Goal: Task Accomplishment & Management: Manage account settings

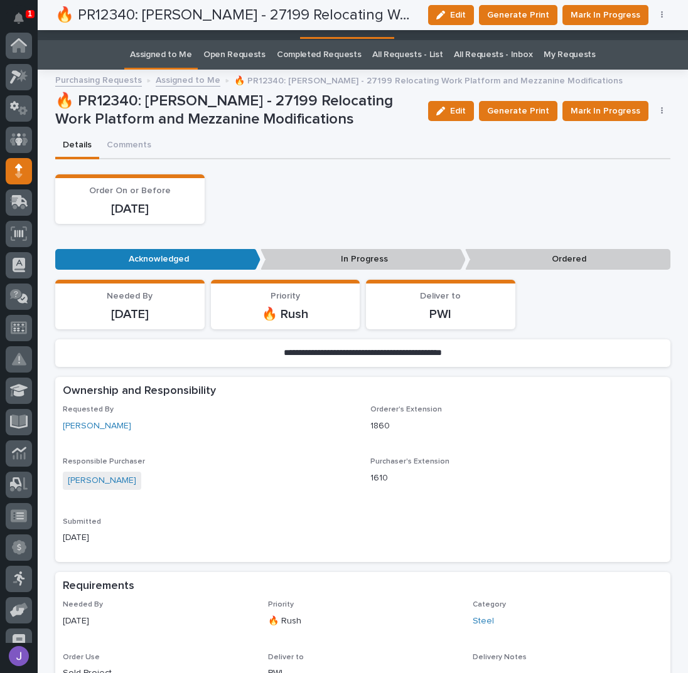
scroll to position [126, 0]
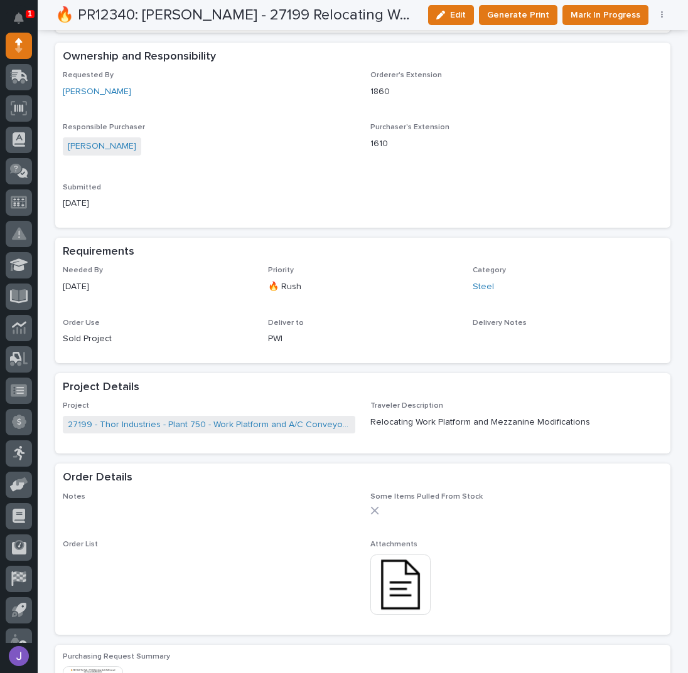
click at [271, 118] on div "Requested By [PERSON_NAME] Orderer's Extension 1860 Responsible Purchaser [PERS…" at bounding box center [363, 145] width 600 height 149
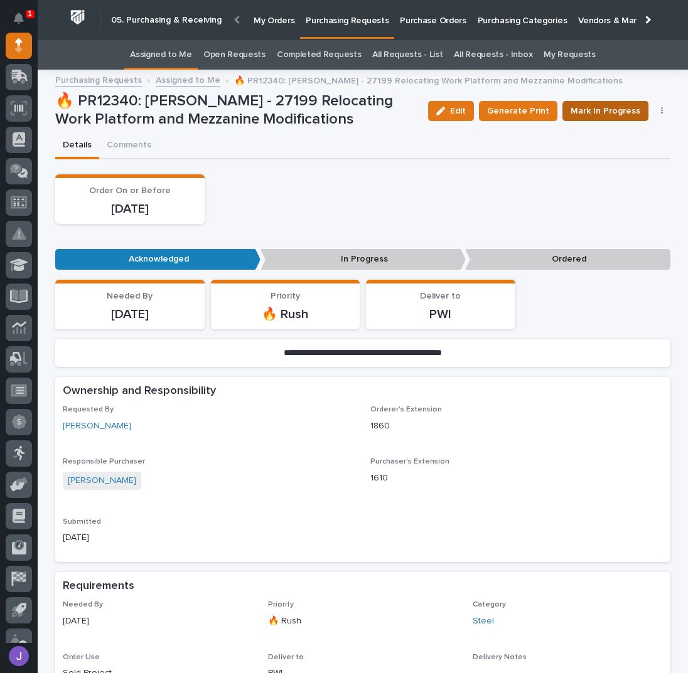
click at [605, 101] on button "Mark In Progress" at bounding box center [605, 111] width 86 height 20
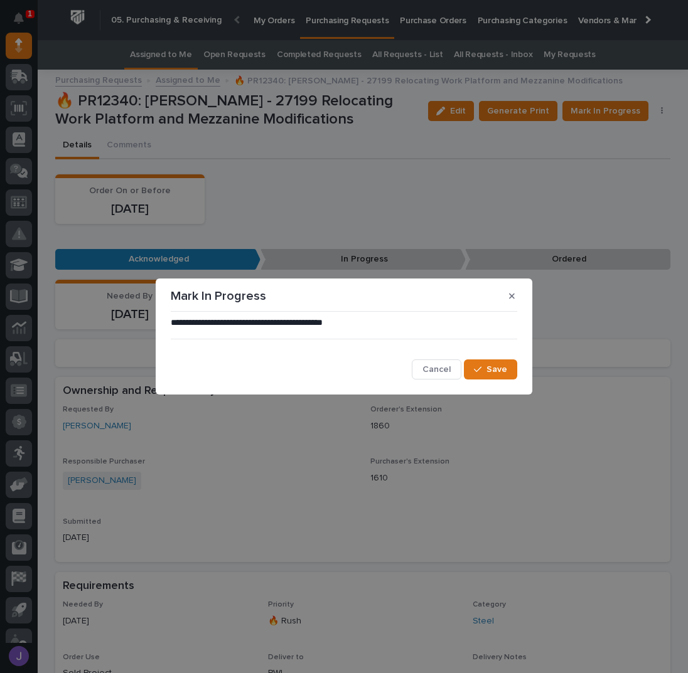
click at [480, 359] on div "**********" at bounding box center [344, 348] width 346 height 63
click at [481, 366] on icon "button" at bounding box center [478, 369] width 8 height 9
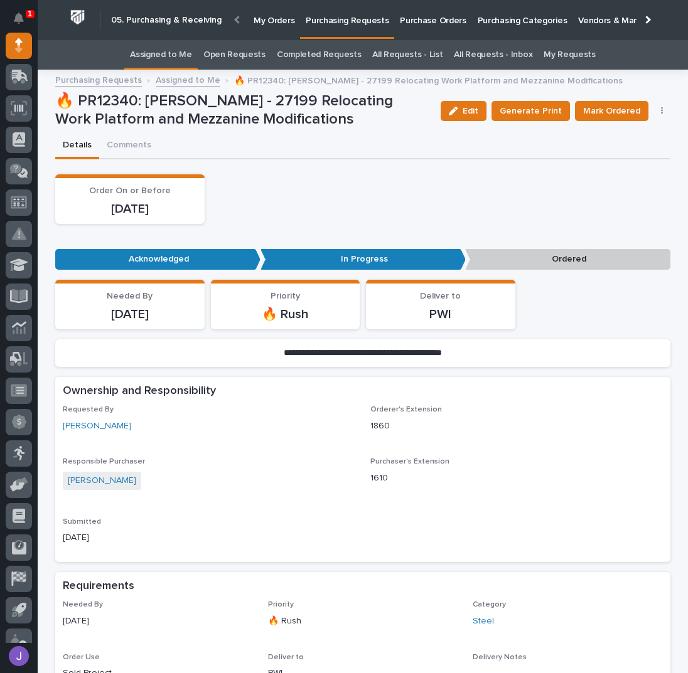
click at [281, 199] on div "Order On or Before [DATE]" at bounding box center [362, 199] width 615 height 50
click at [324, 223] on div "Order On or Before [DATE]" at bounding box center [362, 199] width 615 height 50
click at [183, 57] on link "Assigned to Me" at bounding box center [161, 54] width 62 height 29
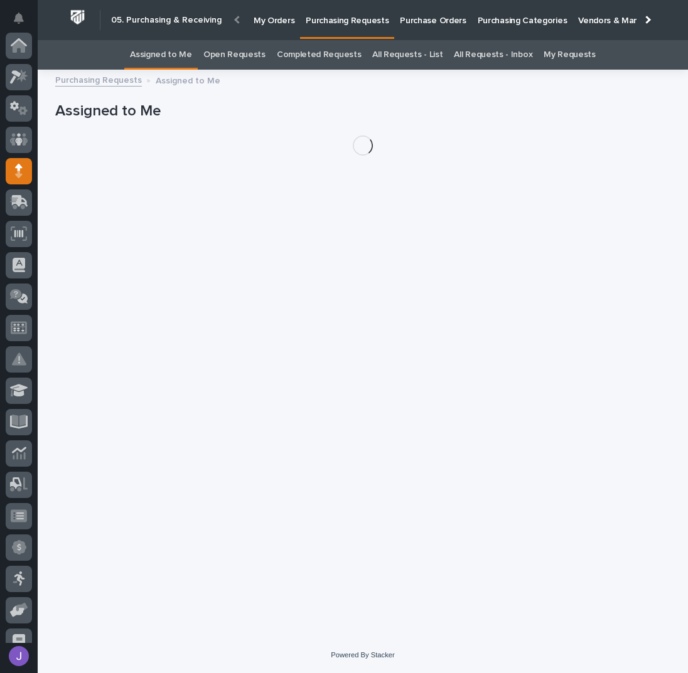
scroll to position [126, 0]
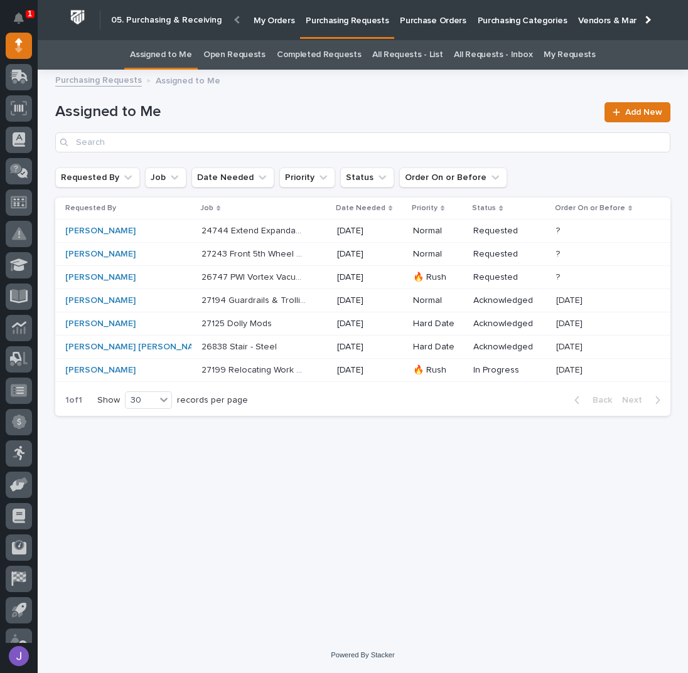
click at [422, 52] on link "All Requests - List" at bounding box center [407, 54] width 70 height 29
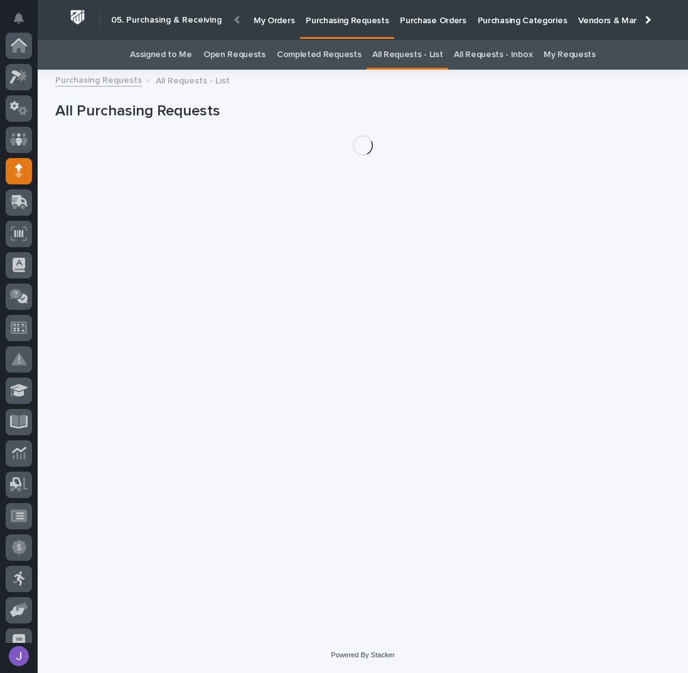
scroll to position [126, 0]
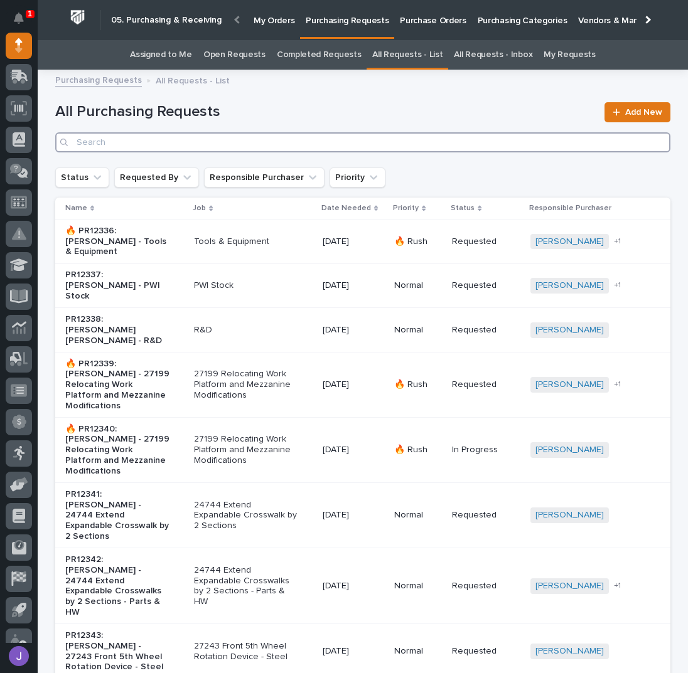
click at [187, 144] on input "Search" at bounding box center [362, 142] width 615 height 20
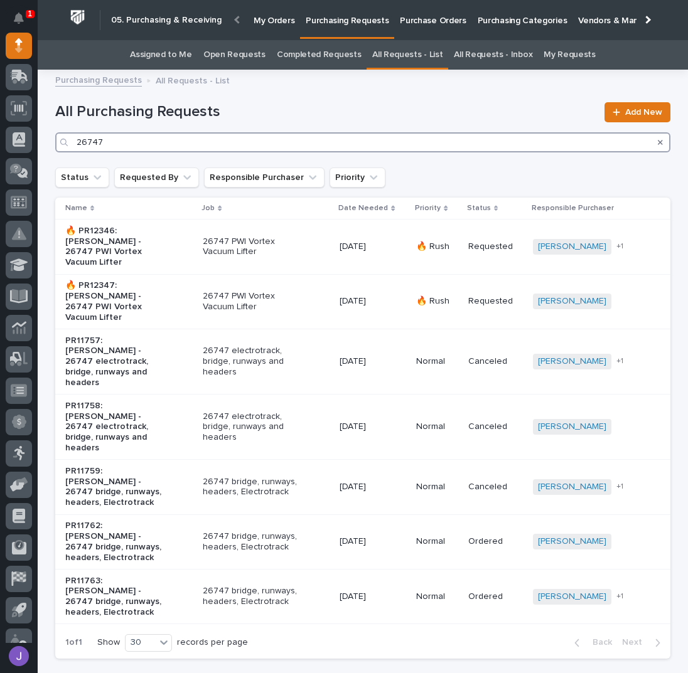
type input "26747"
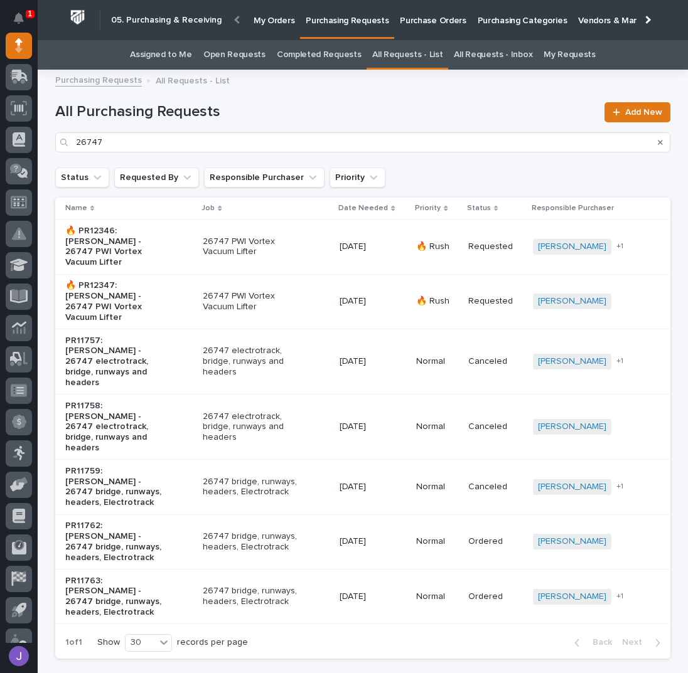
click at [191, 52] on link "Assigned to Me" at bounding box center [161, 54] width 62 height 29
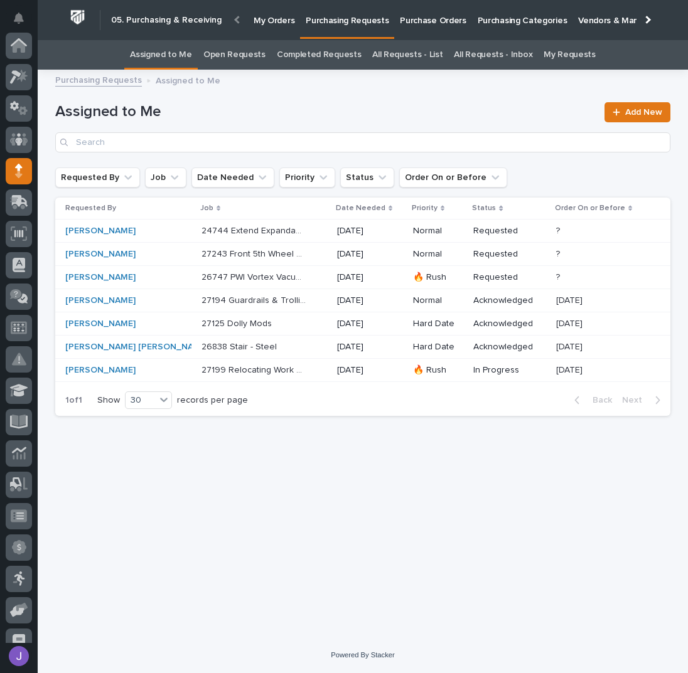
scroll to position [126, 0]
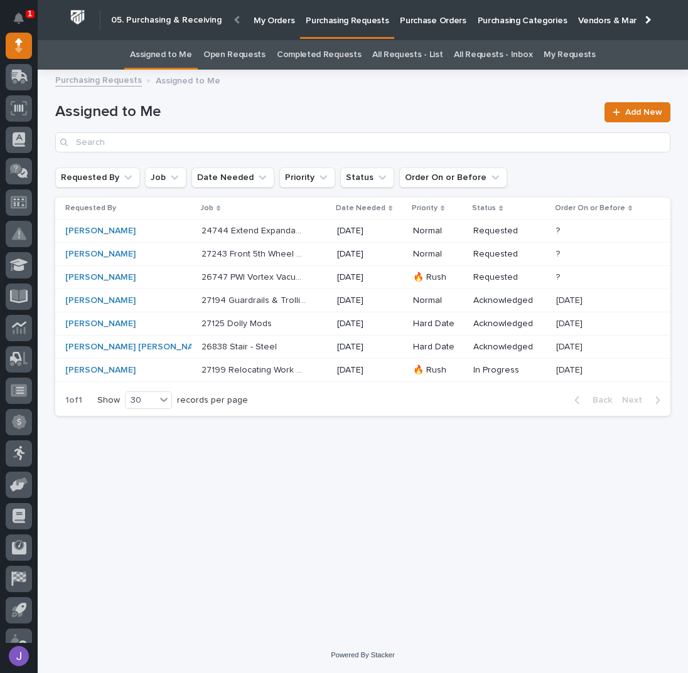
click at [114, 278] on div "[PERSON_NAME]" at bounding box center [117, 277] width 105 height 11
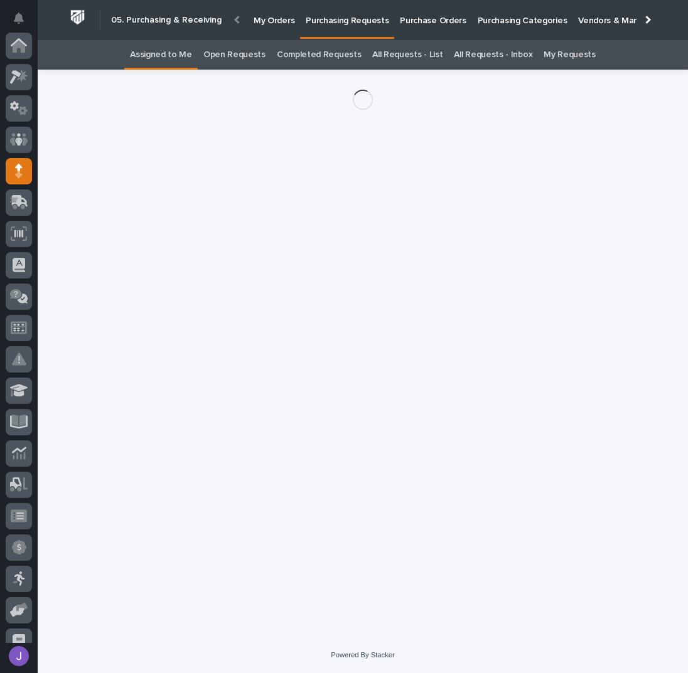
scroll to position [126, 0]
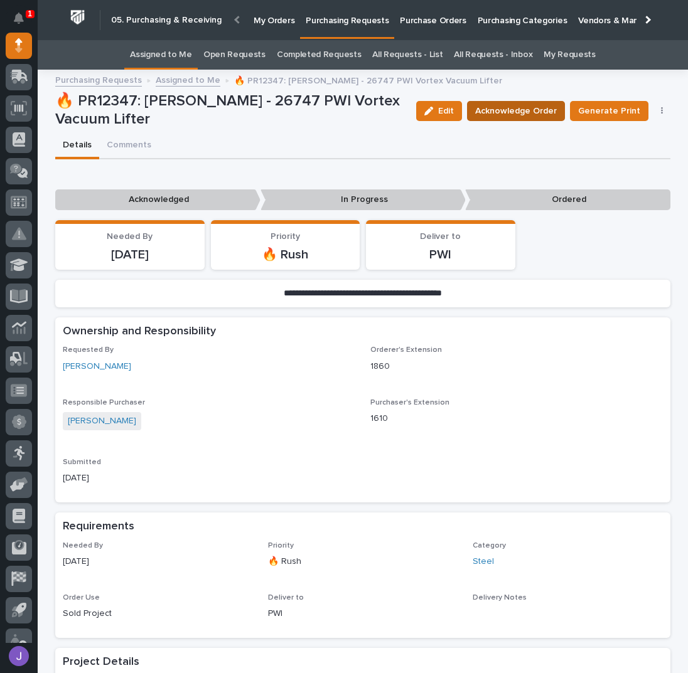
click at [547, 106] on span "Acknowledge Order" at bounding box center [516, 111] width 82 height 15
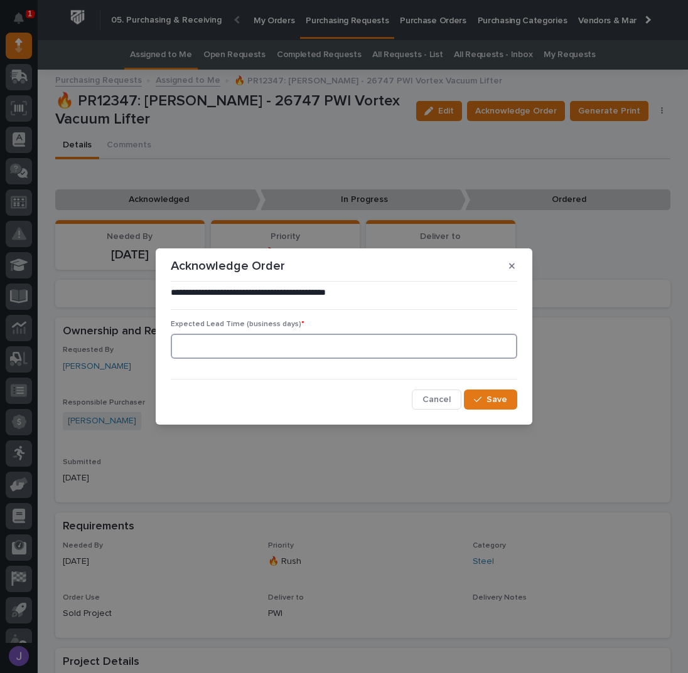
click at [267, 347] on input at bounding box center [344, 346] width 346 height 25
type input "0"
click at [486, 399] on div "button" at bounding box center [480, 399] width 13 height 9
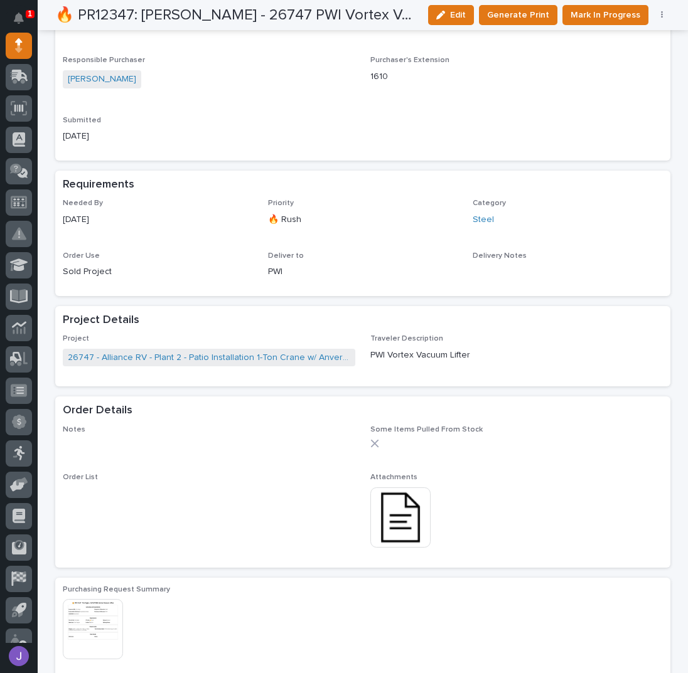
scroll to position [418, 0]
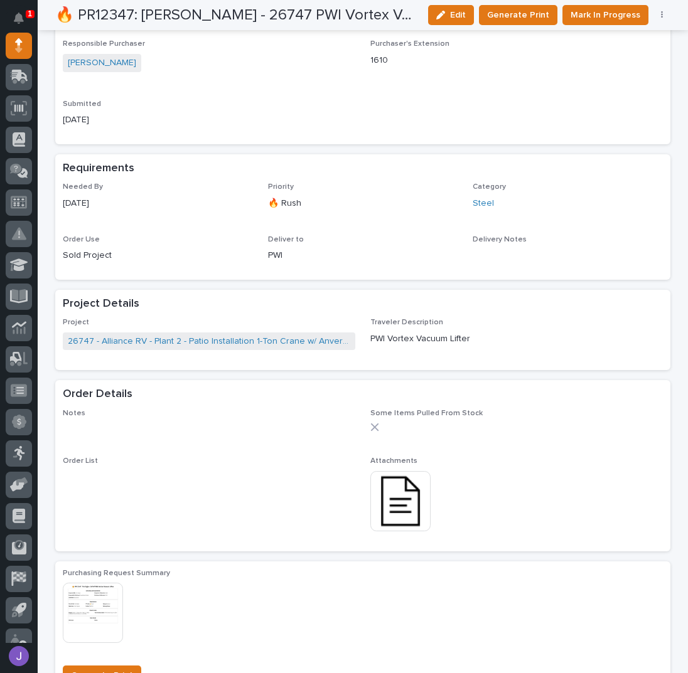
click at [403, 498] on img at bounding box center [400, 501] width 60 height 60
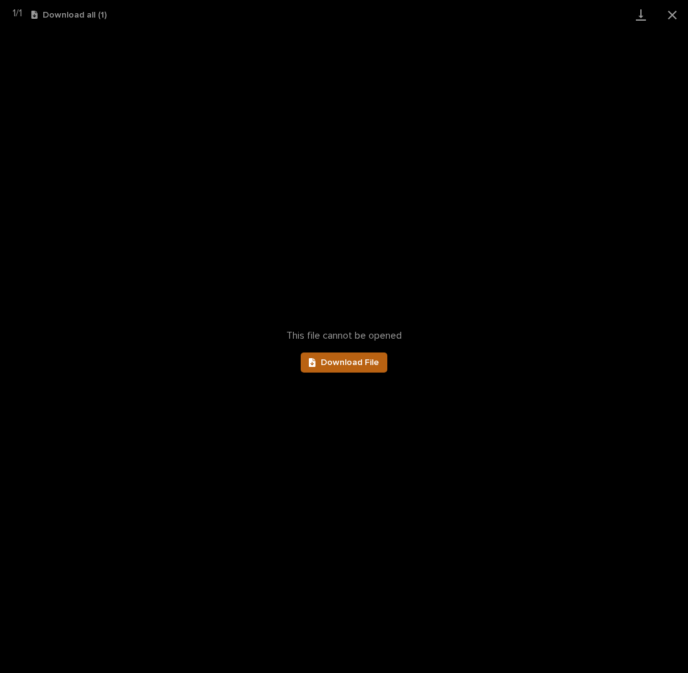
click at [377, 363] on span "Download File" at bounding box center [350, 362] width 58 height 9
click at [668, 19] on button "Close gallery" at bounding box center [671, 14] width 31 height 29
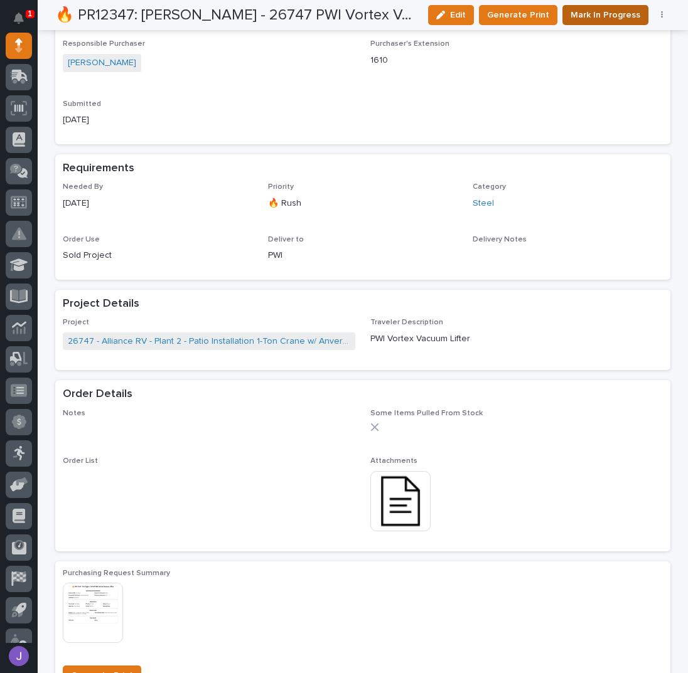
drag, startPoint x: 574, startPoint y: 13, endPoint x: 581, endPoint y: 14, distance: 7.6
click at [581, 14] on span "Mark In Progress" at bounding box center [605, 15] width 70 height 15
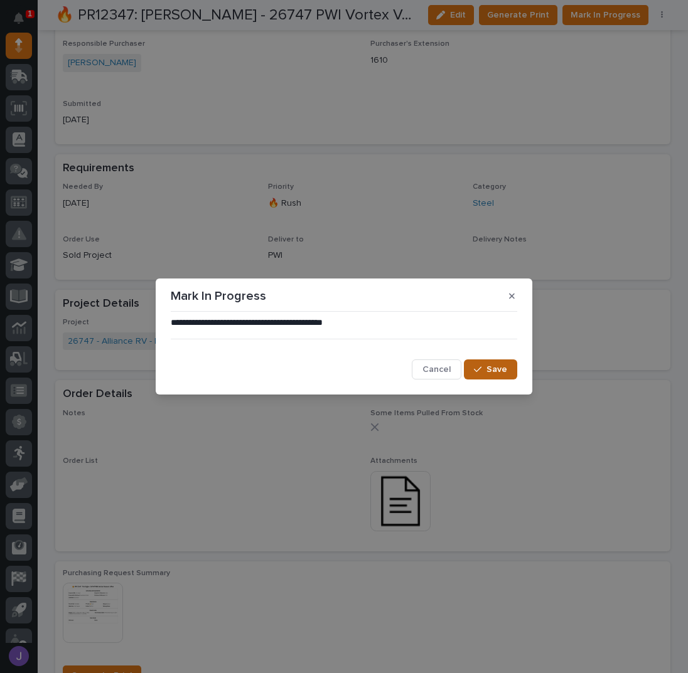
click at [473, 370] on button "Save" at bounding box center [490, 370] width 53 height 20
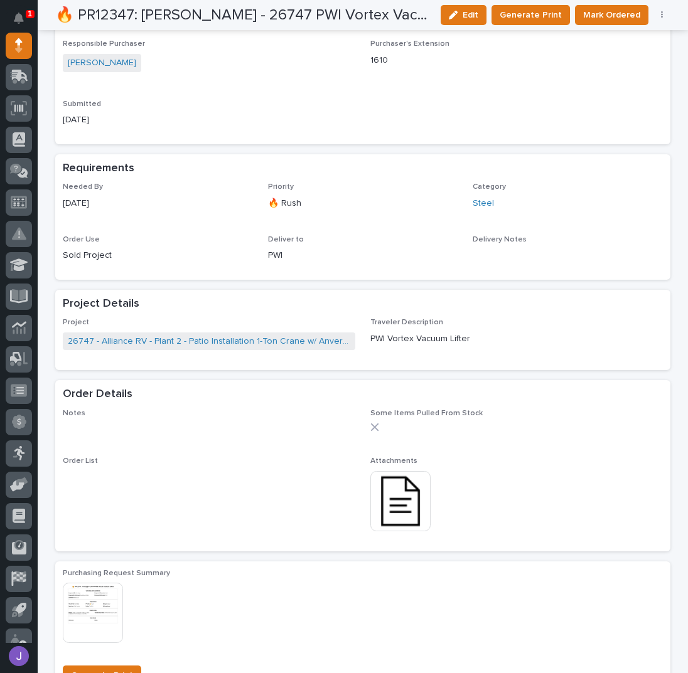
scroll to position [417, 0]
click at [605, 16] on span "Mark Ordered" at bounding box center [611, 15] width 57 height 15
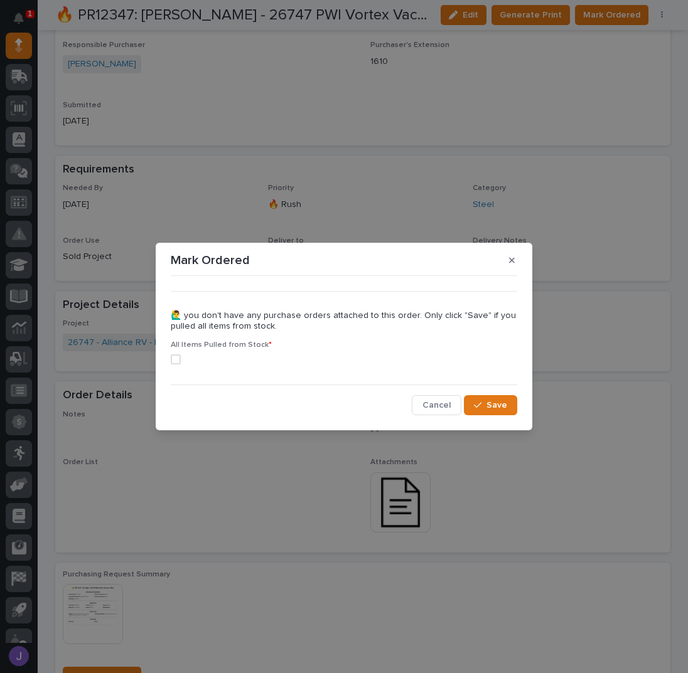
click at [172, 360] on span at bounding box center [176, 360] width 10 height 10
click at [510, 410] on button "Save" at bounding box center [490, 405] width 53 height 20
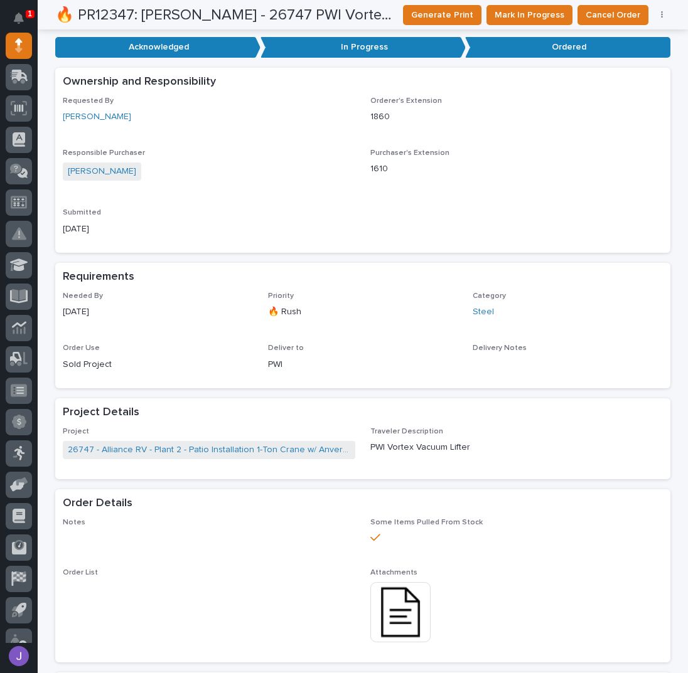
scroll to position [0, 0]
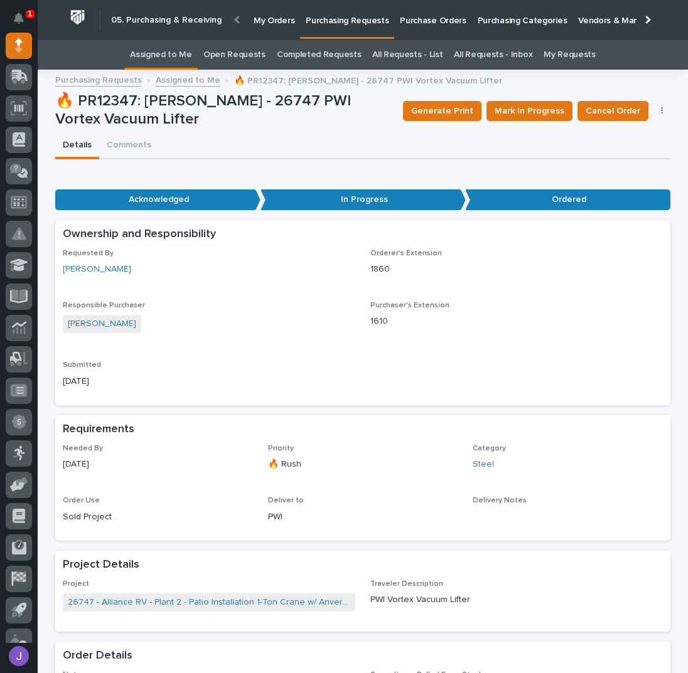
click at [163, 55] on link "Assigned to Me" at bounding box center [161, 54] width 62 height 29
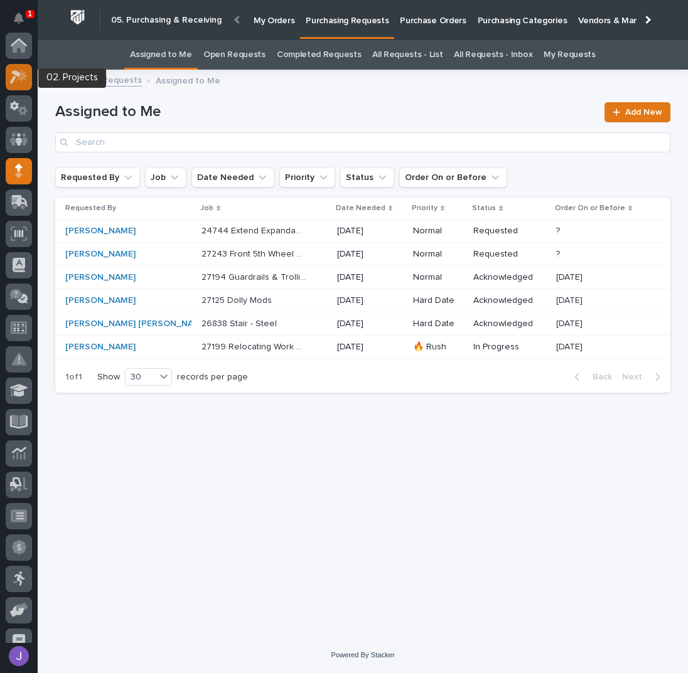
click at [23, 83] on icon at bounding box center [19, 77] width 18 height 14
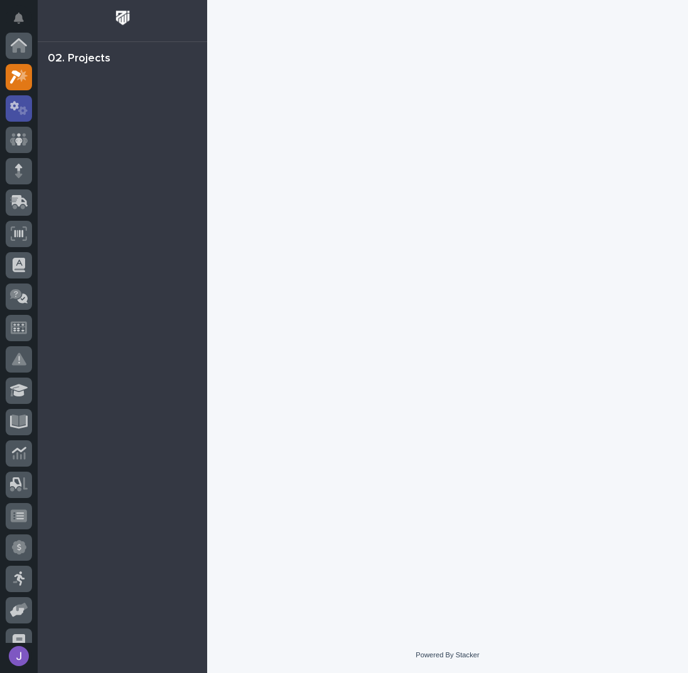
scroll to position [31, 0]
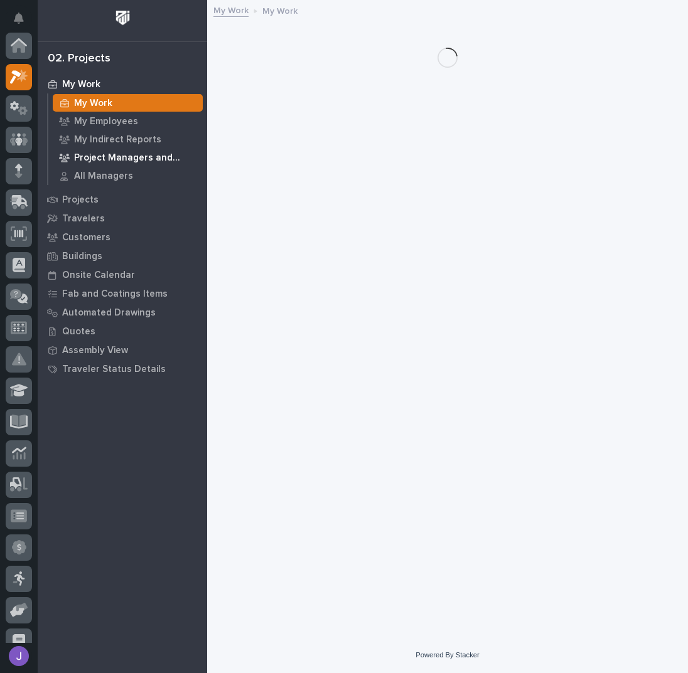
scroll to position [31, 0]
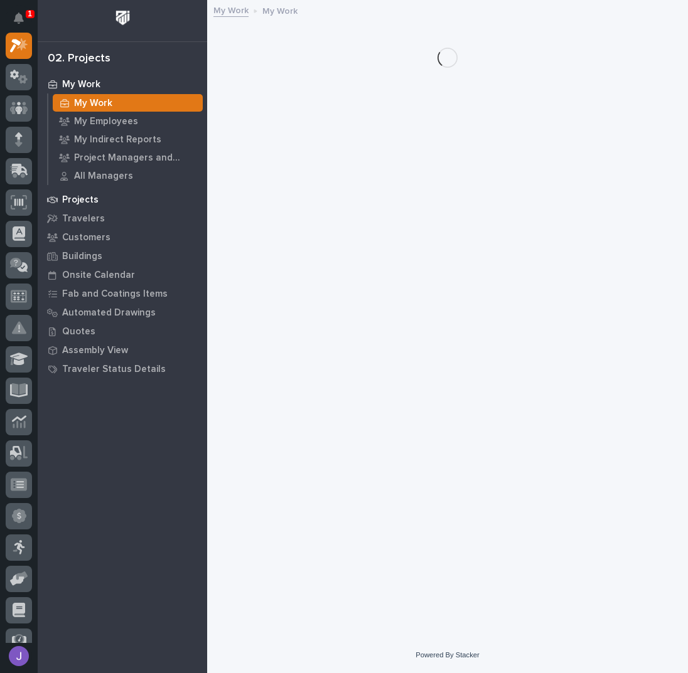
click at [89, 203] on p "Projects" at bounding box center [80, 200] width 36 height 11
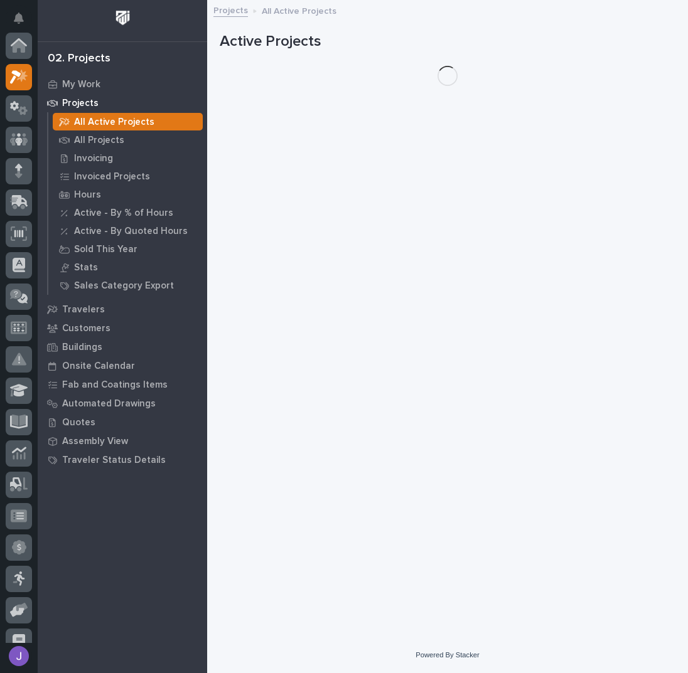
scroll to position [31, 0]
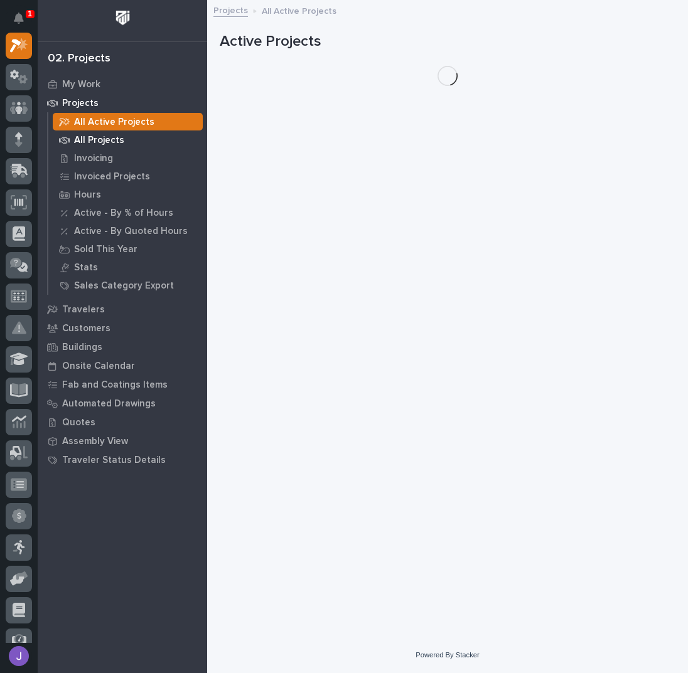
click at [94, 137] on p "All Projects" at bounding box center [99, 140] width 50 height 11
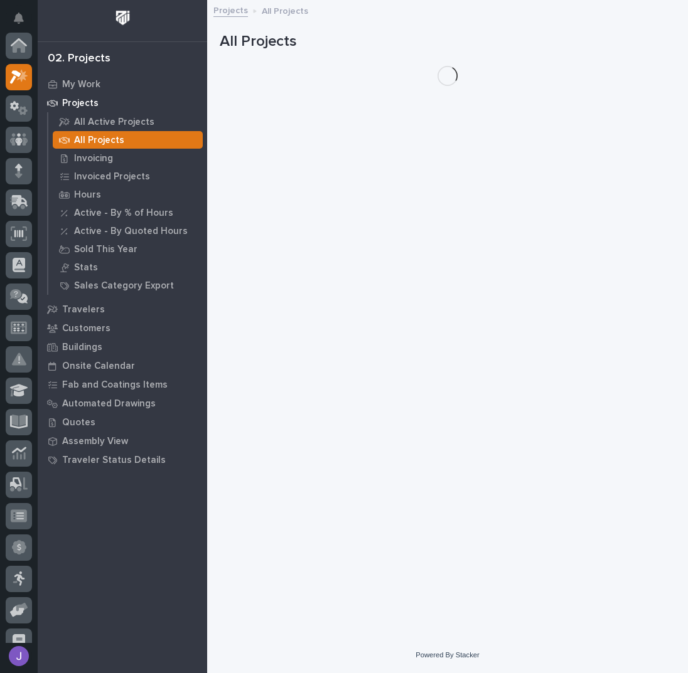
scroll to position [31, 0]
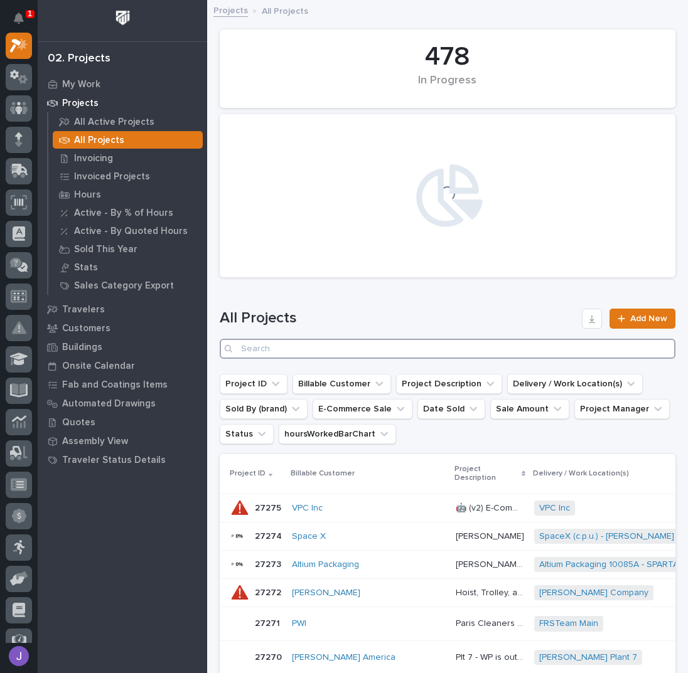
click at [284, 348] on input "Search" at bounding box center [448, 349] width 456 height 20
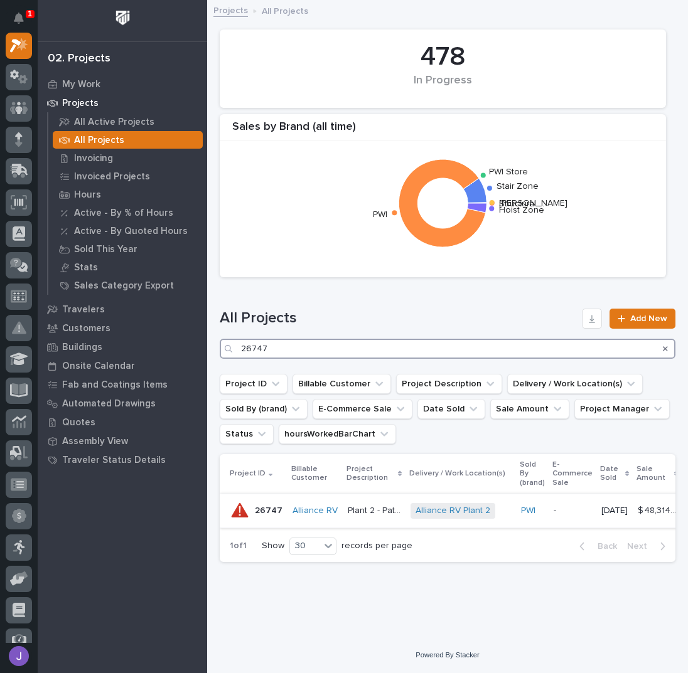
type input "26747"
click at [371, 510] on p "Plant 2 - Patio Installation 1-Ton Crane w/ Anver Lifter" at bounding box center [375, 509] width 55 height 13
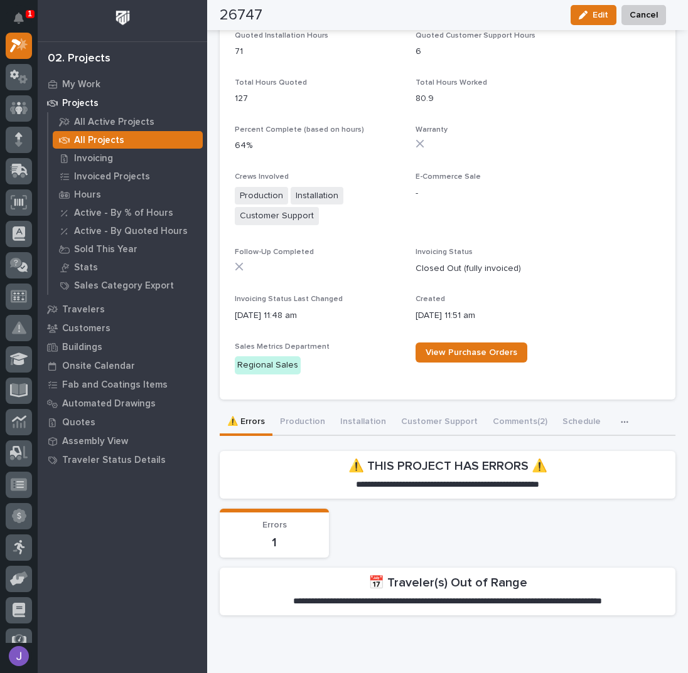
scroll to position [626, 0]
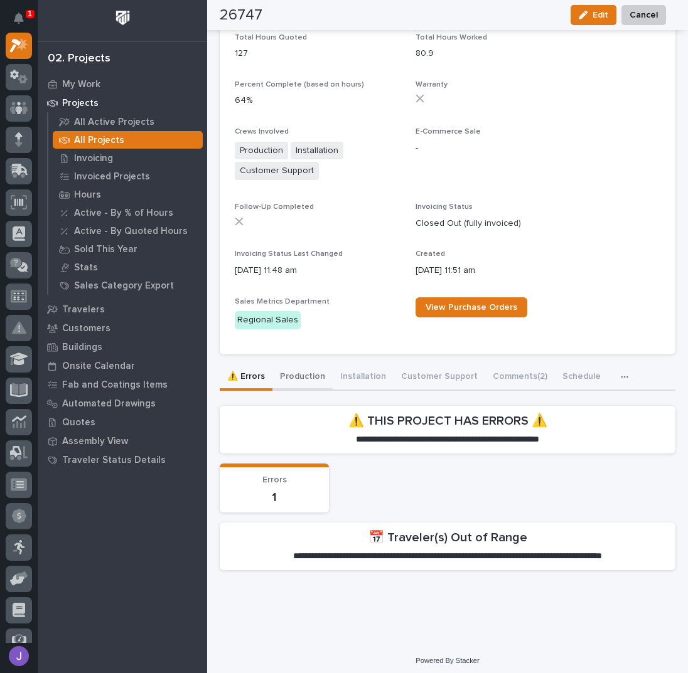
click at [303, 379] on div "**********" at bounding box center [448, 473] width 456 height 216
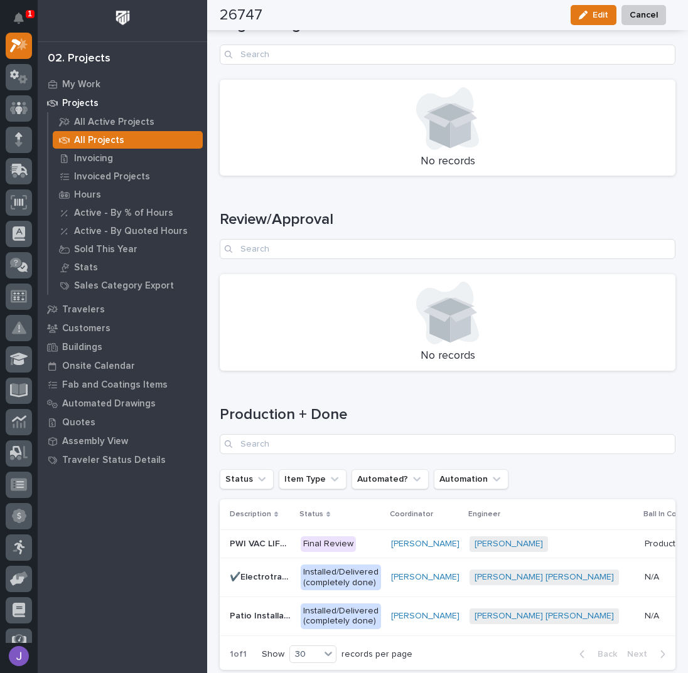
scroll to position [1908, 0]
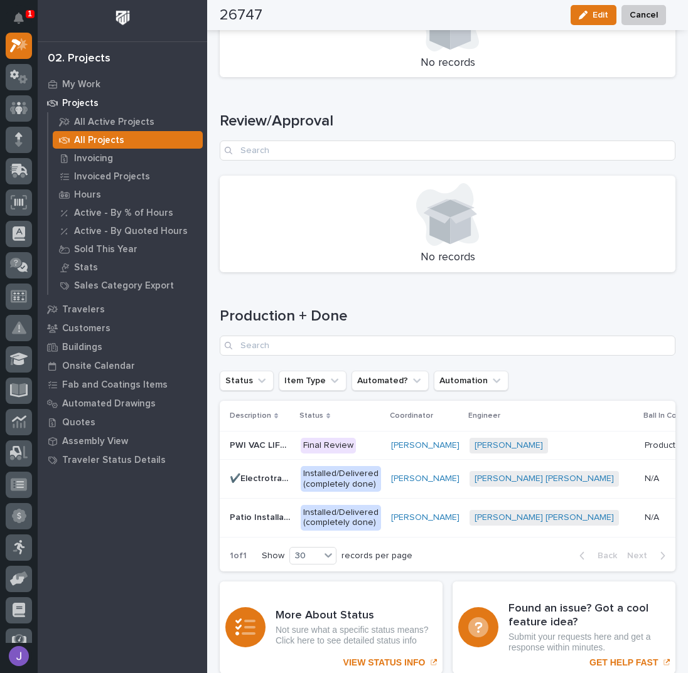
click at [365, 438] on p "Final Review" at bounding box center [341, 446] width 80 height 16
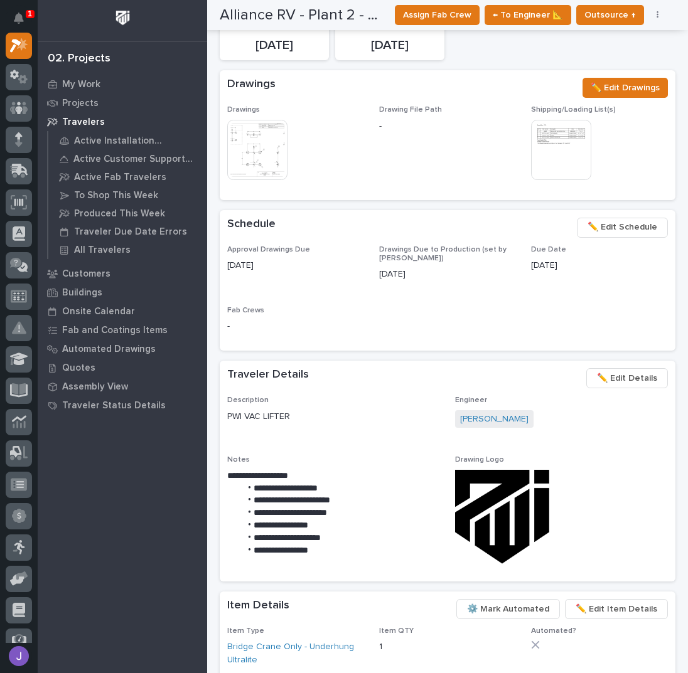
scroll to position [368, 0]
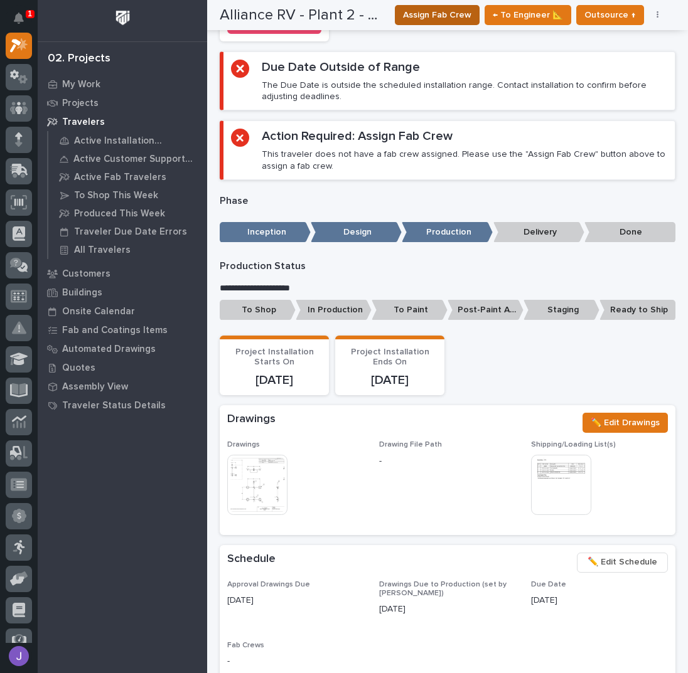
click at [452, 12] on span "Assign Fab Crew" at bounding box center [437, 15] width 68 height 15
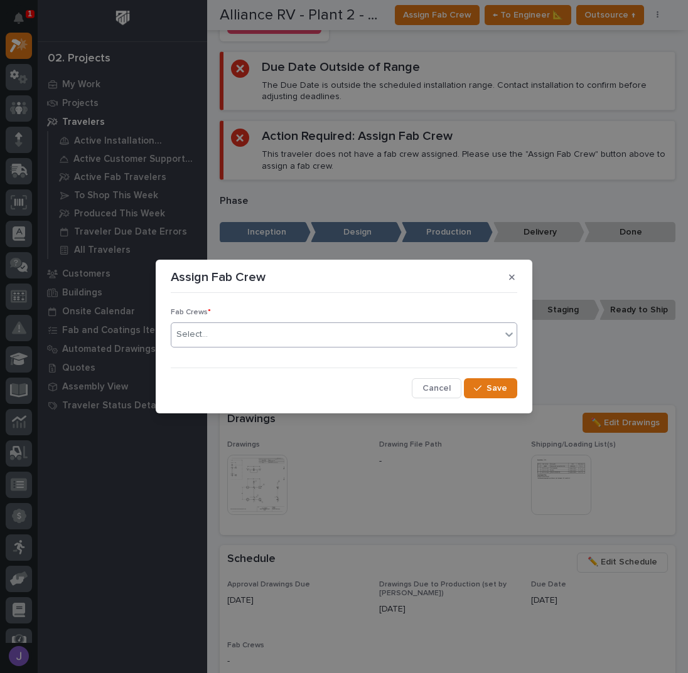
click at [220, 332] on div "Select..." at bounding box center [335, 334] width 329 height 21
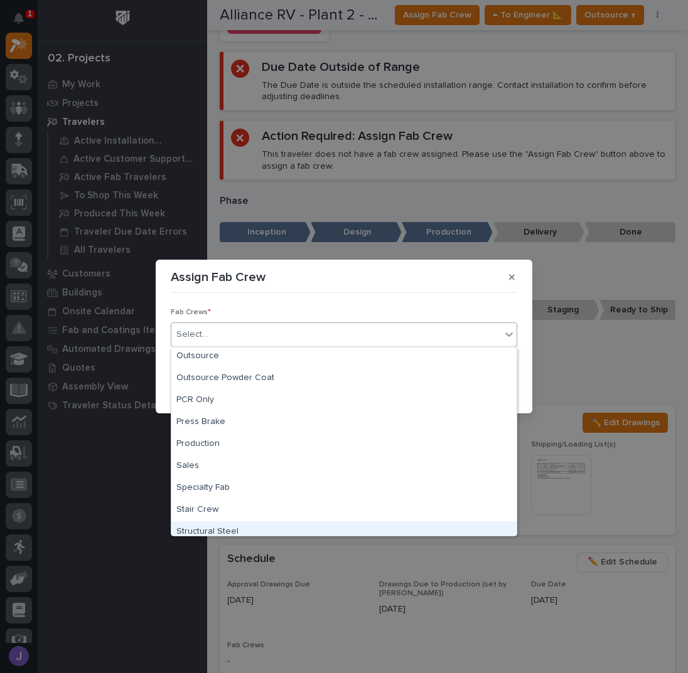
scroll to position [211, 0]
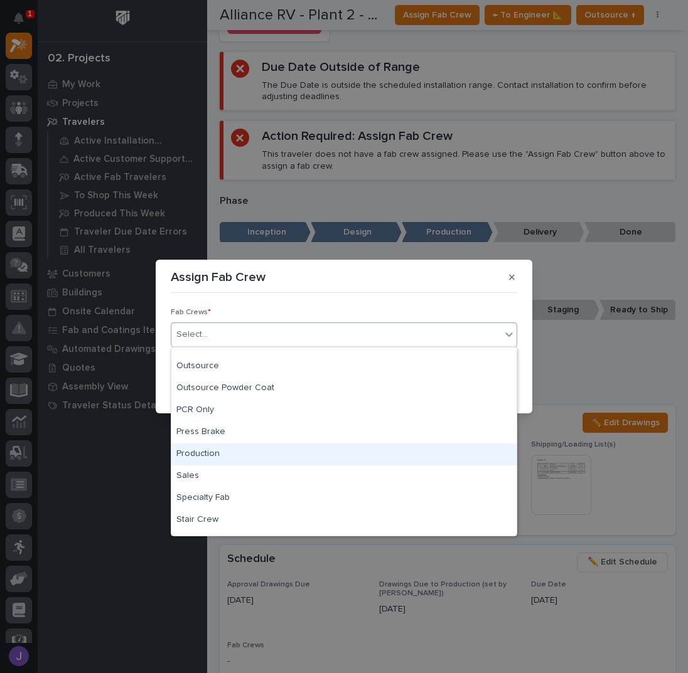
click at [218, 454] on div "Production" at bounding box center [343, 455] width 345 height 22
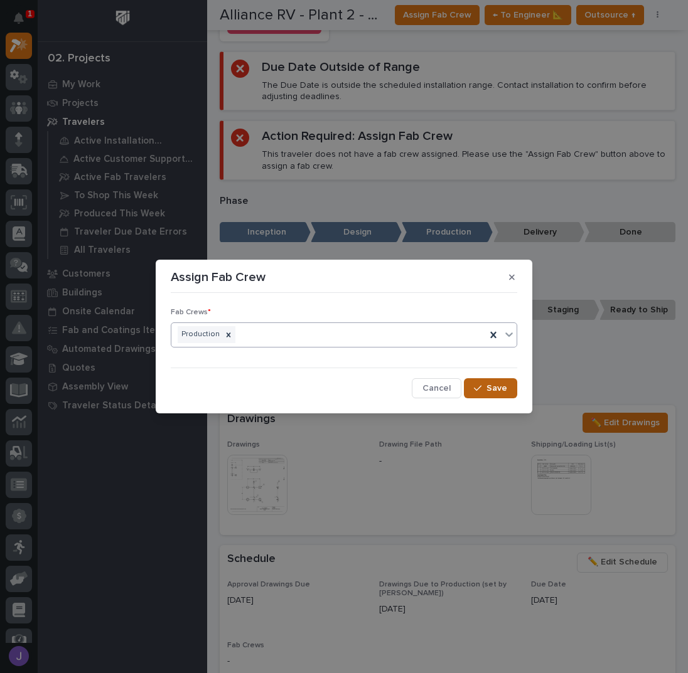
click at [481, 382] on button "Save" at bounding box center [490, 388] width 53 height 20
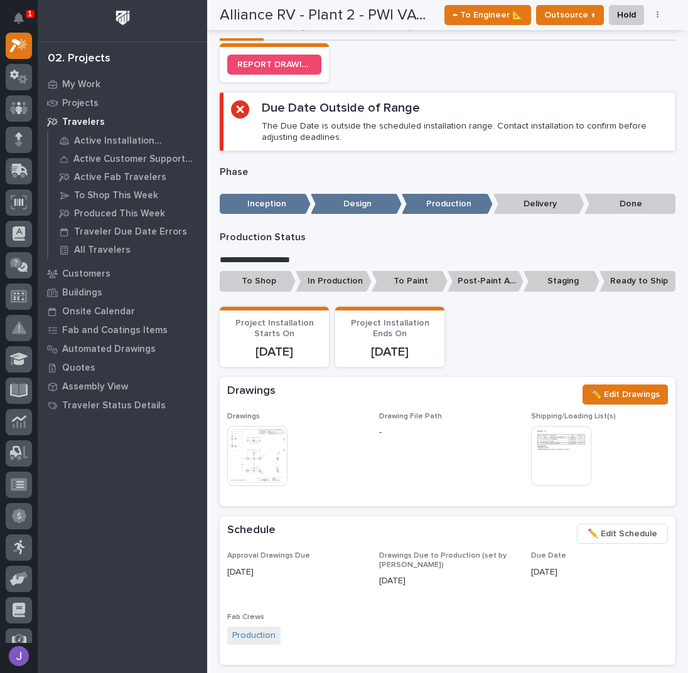
scroll to position [338, 0]
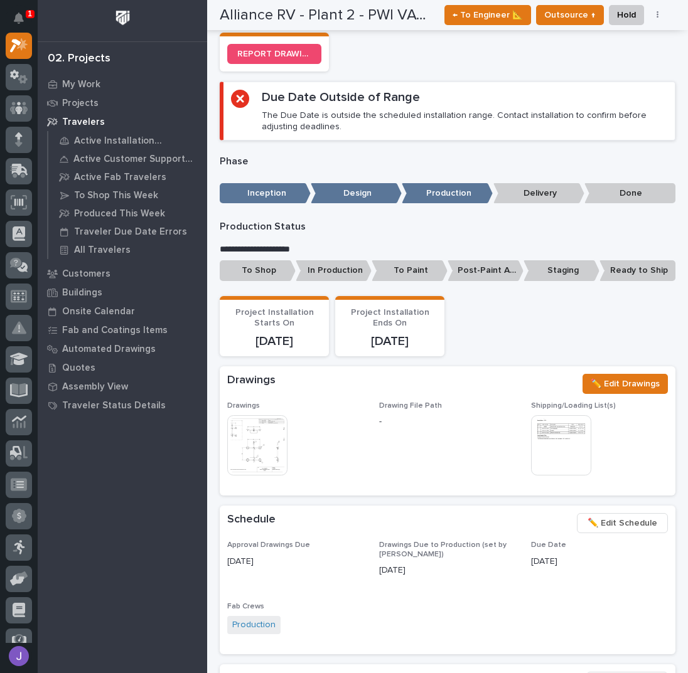
click at [266, 272] on p "To Shop" at bounding box center [258, 270] width 76 height 21
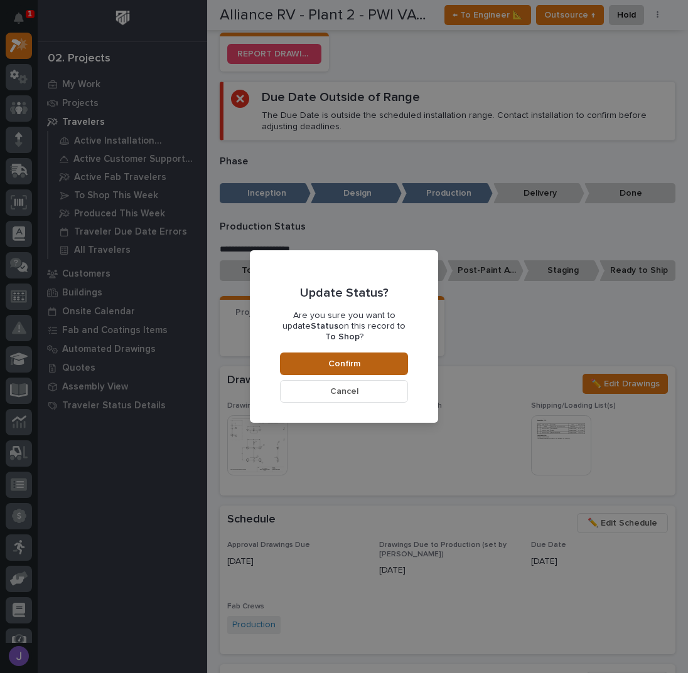
click at [346, 358] on span "Confirm" at bounding box center [344, 363] width 32 height 11
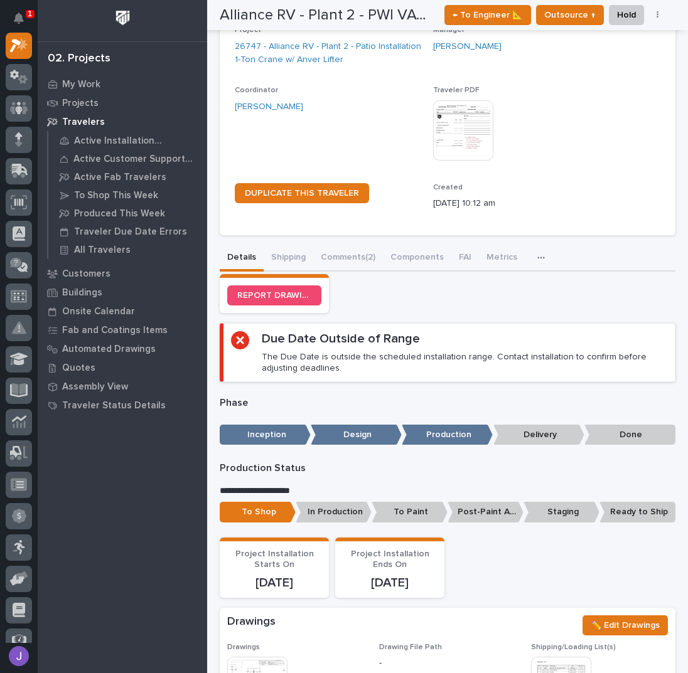
scroll to position [0, 0]
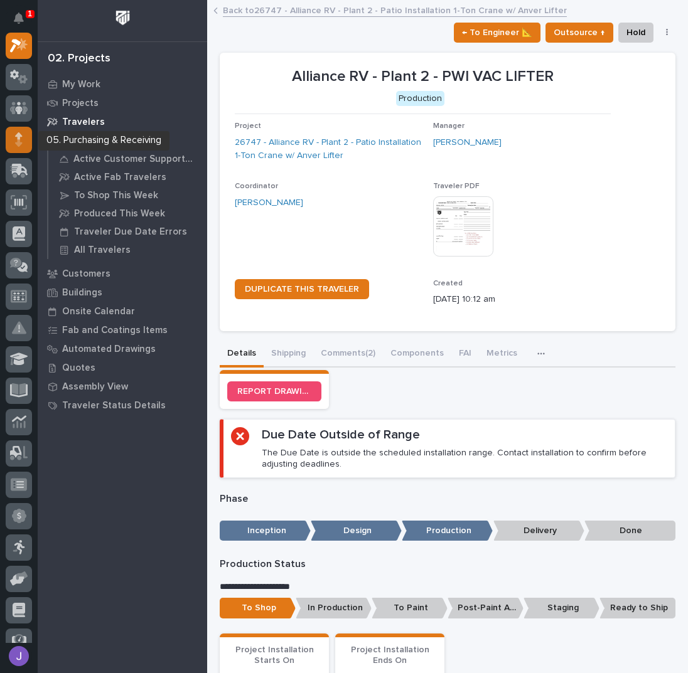
click at [25, 139] on div at bounding box center [19, 140] width 26 height 26
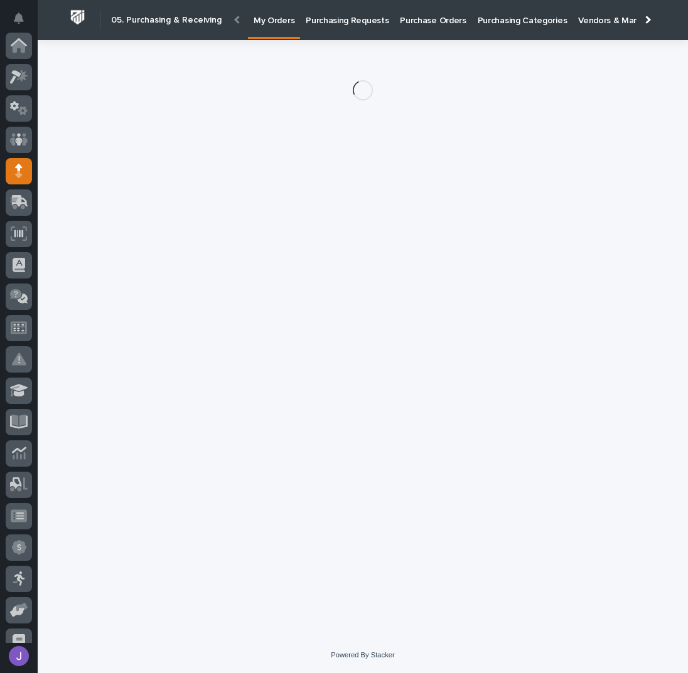
scroll to position [126, 0]
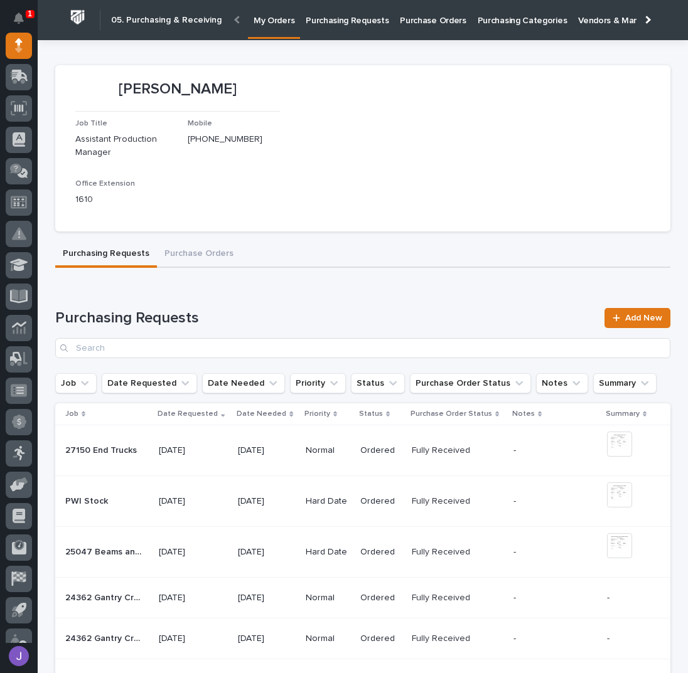
click at [365, 16] on p "Purchasing Requests" at bounding box center [347, 13] width 83 height 26
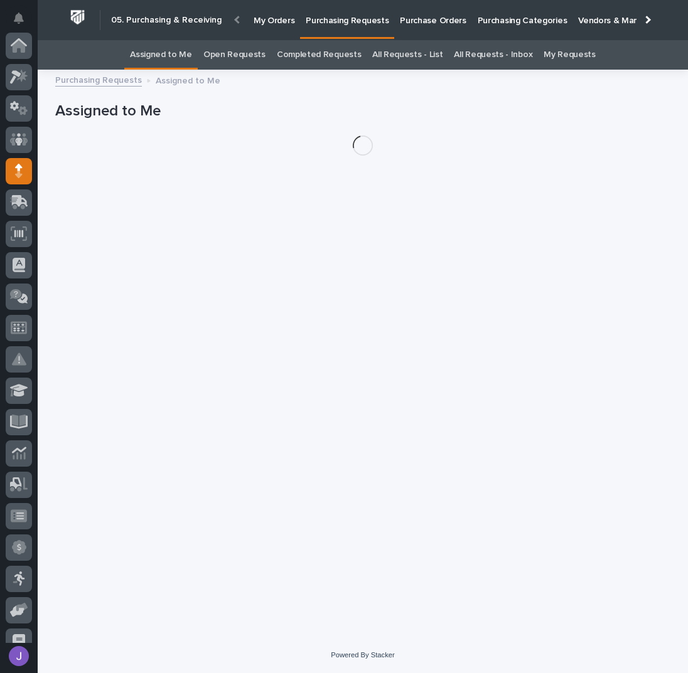
scroll to position [126, 0]
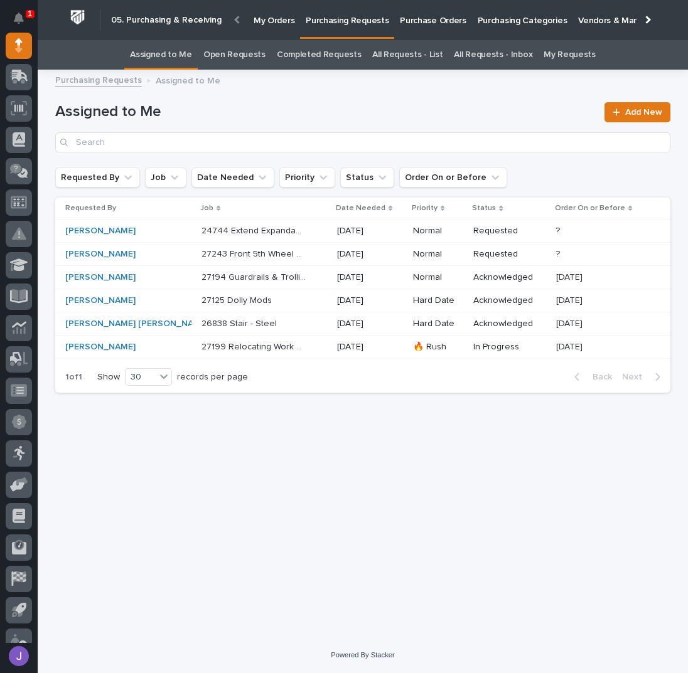
click at [288, 233] on div "24744 Extend Expandable Crosswalk by 2 Sections 24744 Extend Expandable Crosswa…" at bounding box center [264, 231] width 126 height 21
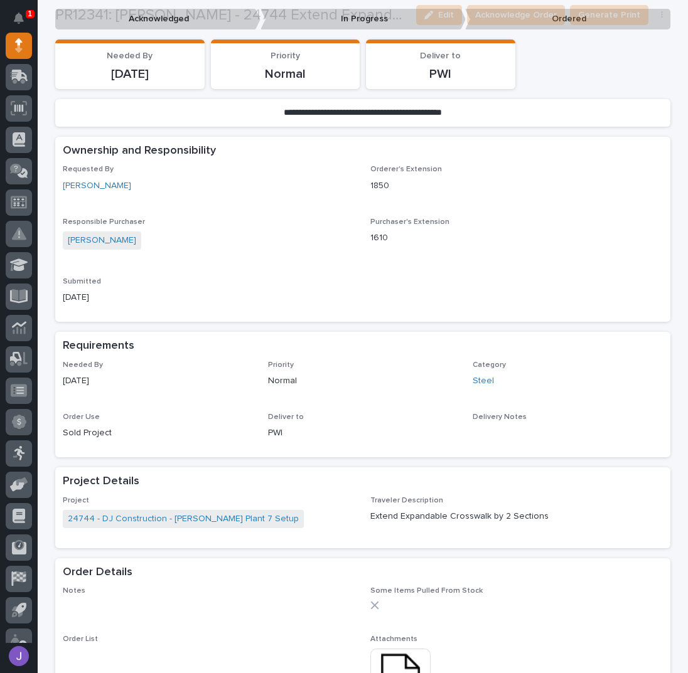
scroll to position [334, 0]
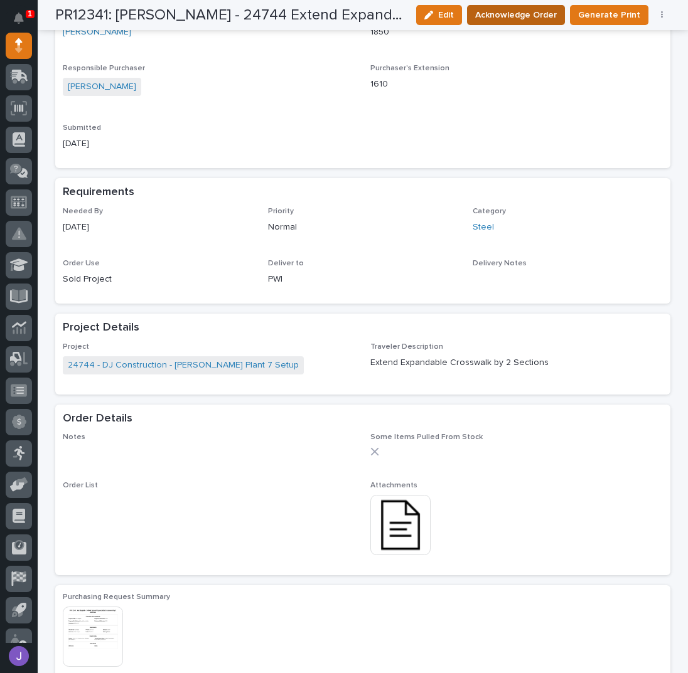
click at [500, 15] on span "Acknowledge Order" at bounding box center [516, 15] width 82 height 15
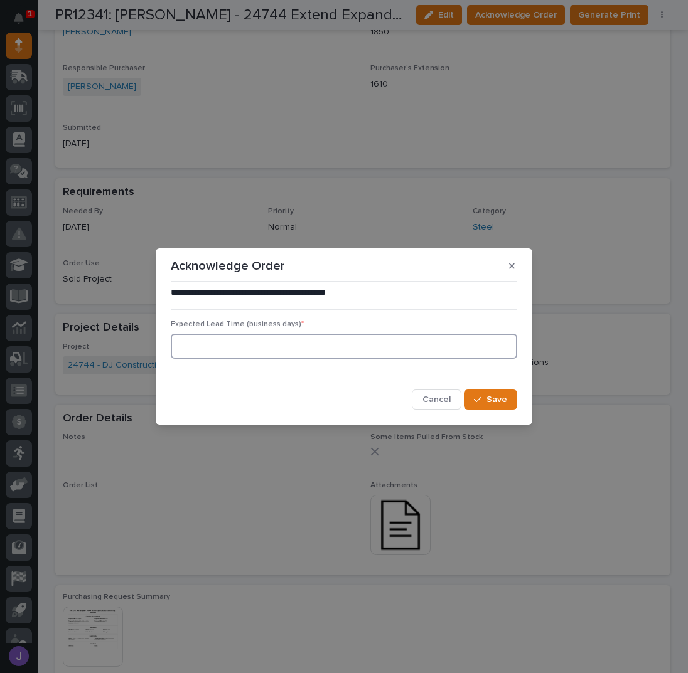
click at [289, 345] on input at bounding box center [344, 346] width 346 height 25
type input "0"
click at [515, 396] on button "Save" at bounding box center [490, 400] width 53 height 20
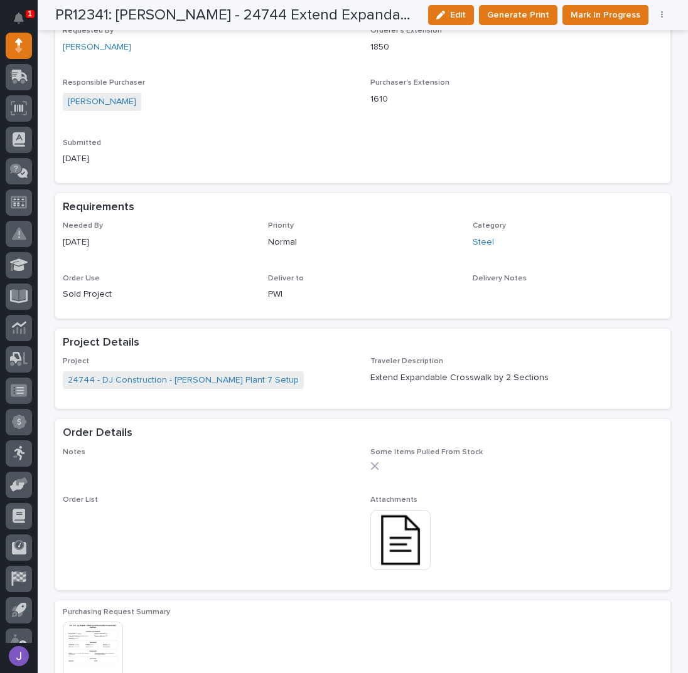
scroll to position [449, 0]
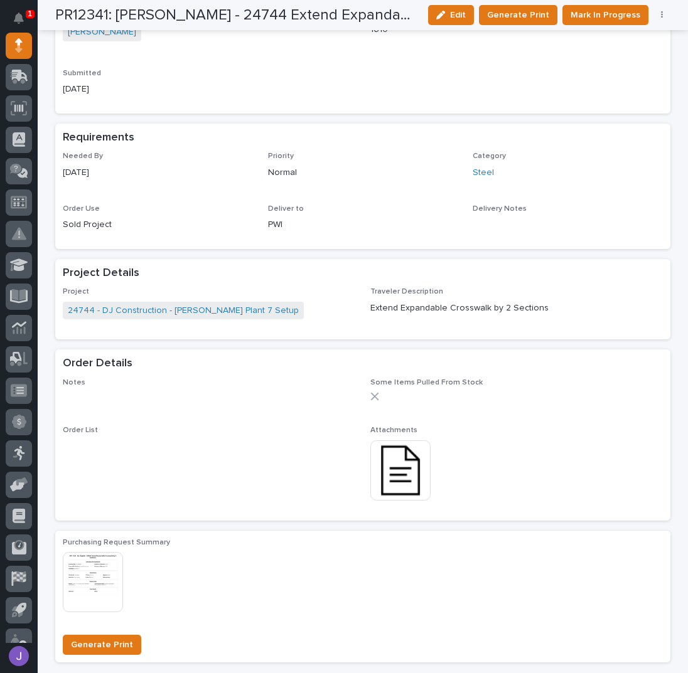
click at [579, 33] on p "1610" at bounding box center [516, 29] width 292 height 13
